Goal: Book appointment/travel/reservation

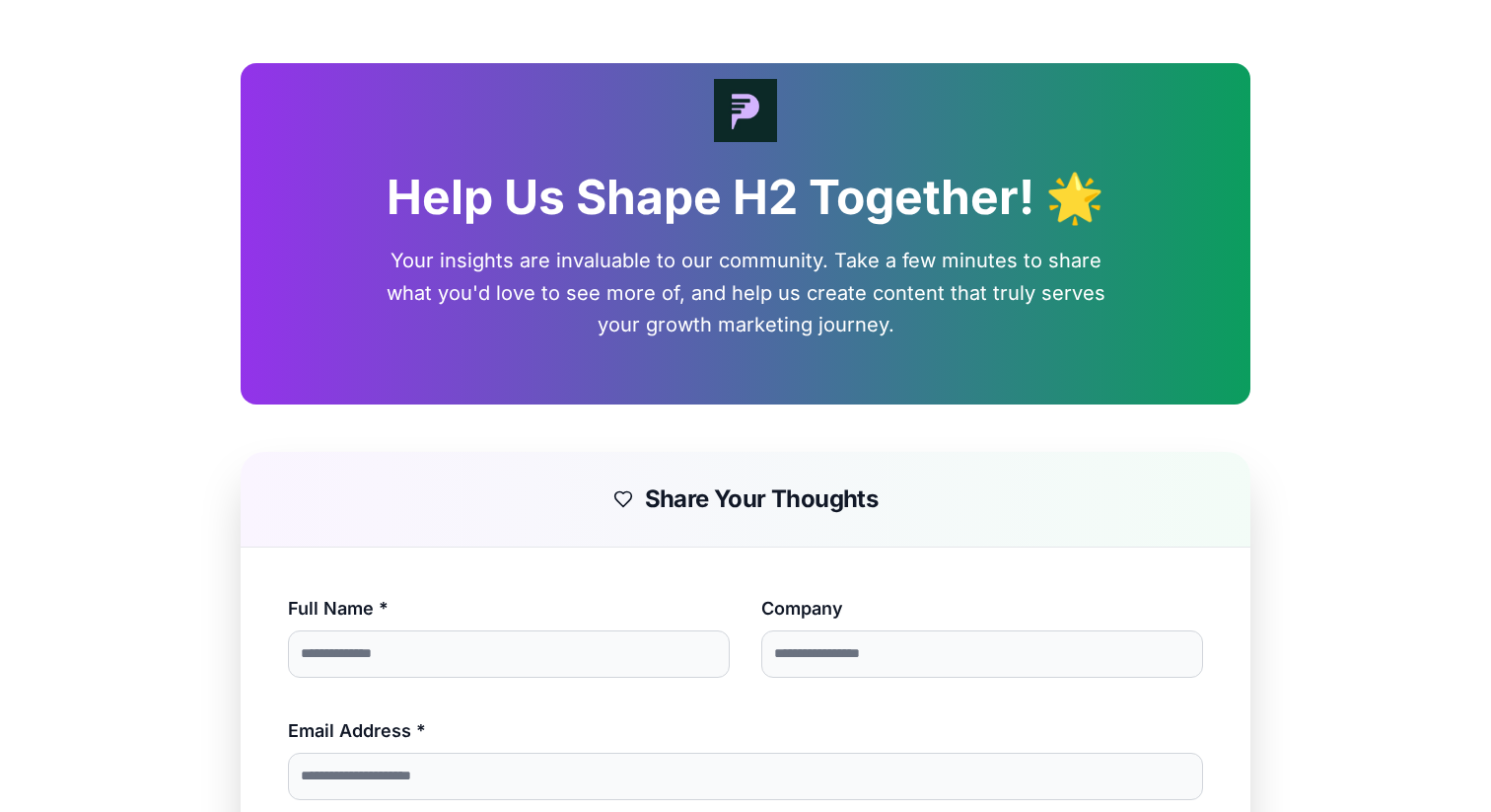
scroll to position [1587, 0]
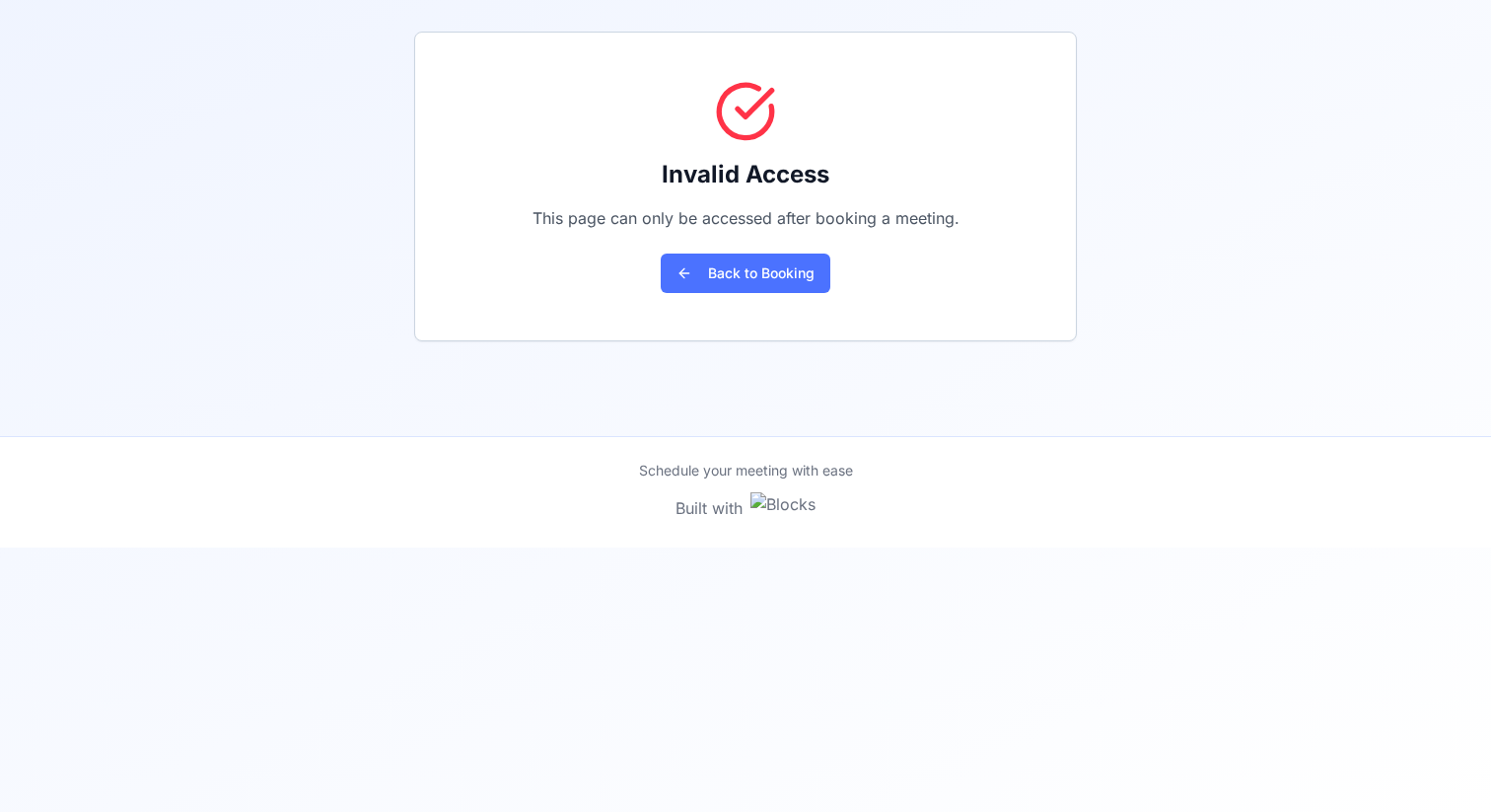
click at [726, 274] on button "Back to Booking" at bounding box center [746, 273] width 170 height 39
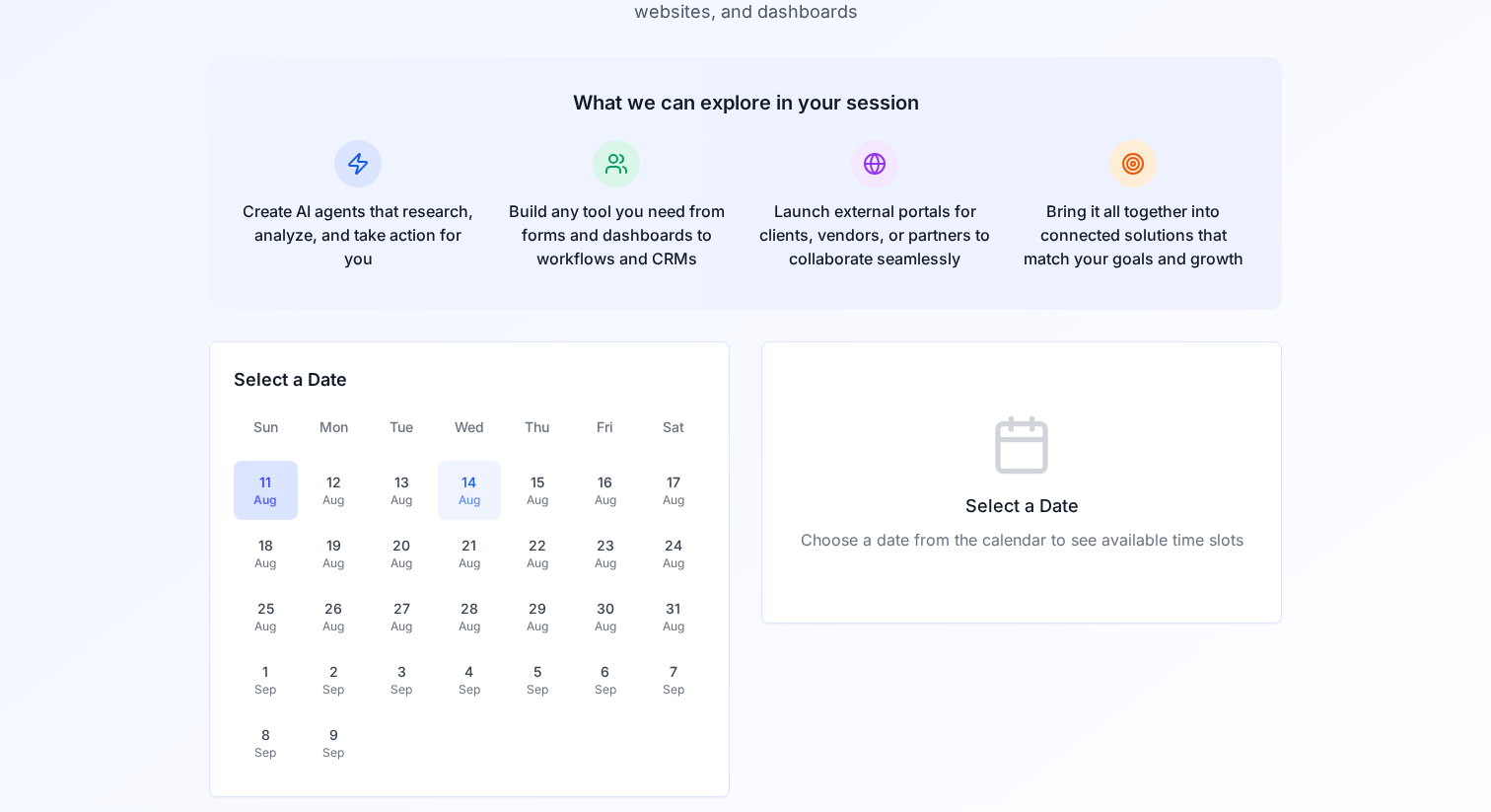
scroll to position [143, 0]
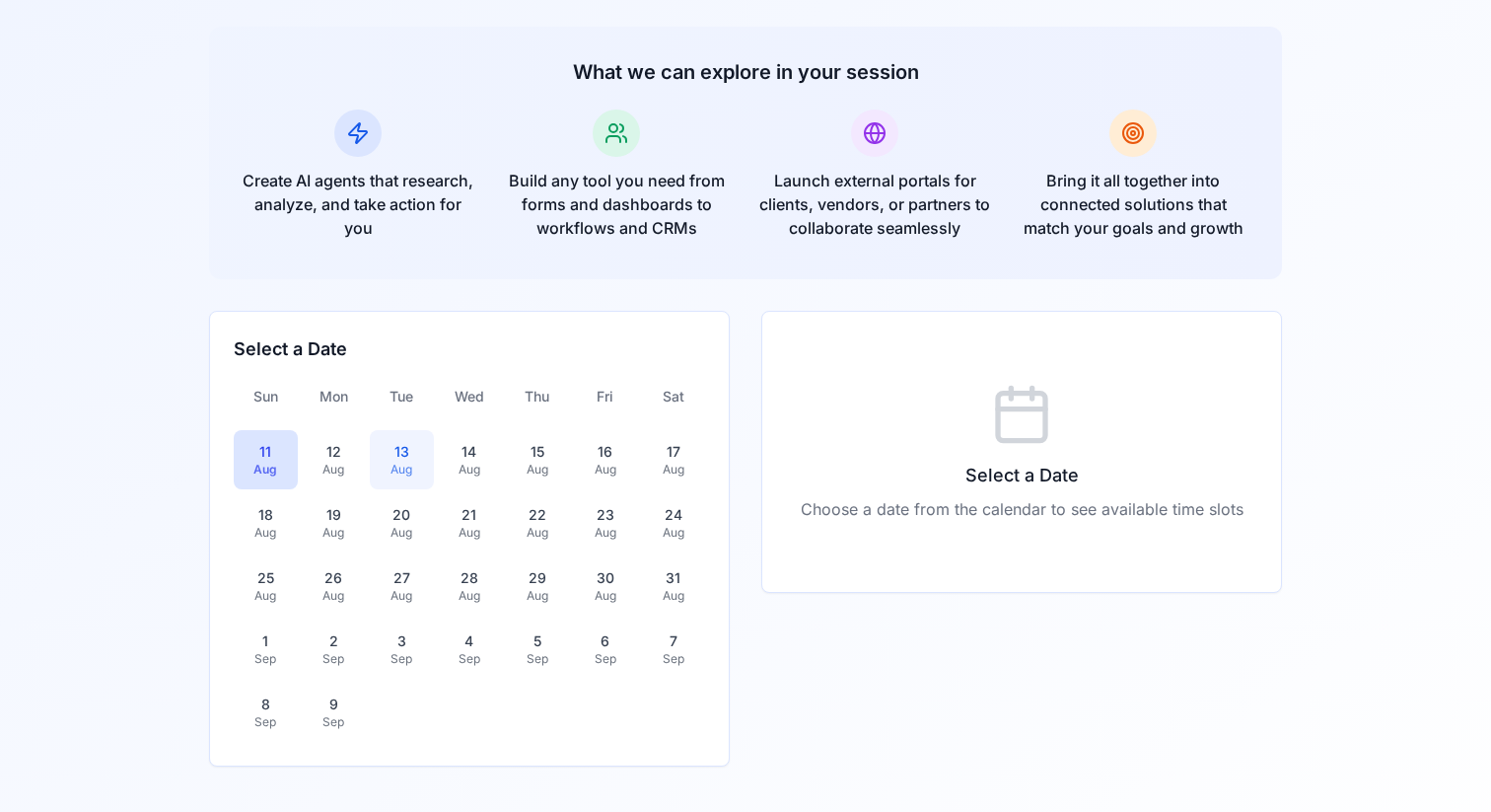
click at [406, 464] on div "Aug" at bounding box center [402, 470] width 40 height 16
